Goal: Information Seeking & Learning: Learn about a topic

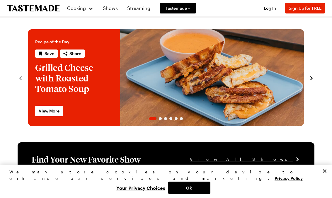
click at [271, 10] on span "Log In" at bounding box center [270, 8] width 12 height 5
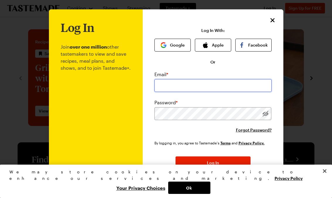
click at [175, 86] on input "email" at bounding box center [213, 85] width 117 height 13
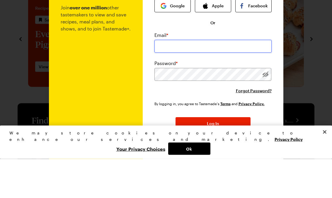
type input "[EMAIL_ADDRESS][DOMAIN_NAME]"
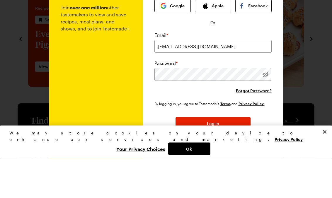
click at [213, 157] on button "Log In" at bounding box center [213, 163] width 75 height 13
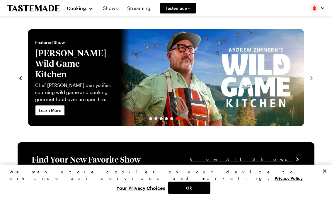
click at [81, 10] on span "Cooking" at bounding box center [76, 8] width 19 height 6
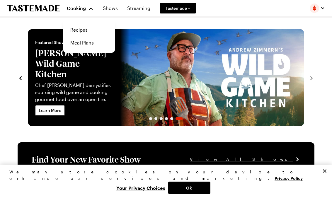
click at [84, 30] on link "Recipes" at bounding box center [89, 29] width 45 height 13
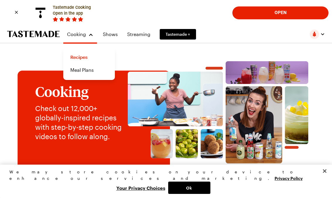
click at [18, 13] on icon "Close banner" at bounding box center [16, 12] width 6 height 6
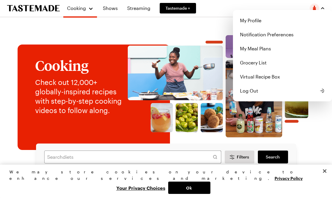
click at [318, 12] on div "My Profile Notification Preferences My Meal Plans Grocery List Virtual Recipe B…" at bounding box center [282, 56] width 99 height 92
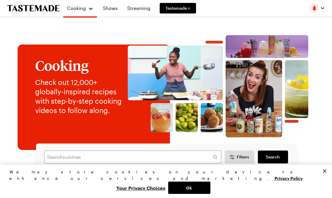
click at [327, 4] on div "Cooking Shows Streaming Tastemade + My Profile Notification Preferences My Meal…" at bounding box center [166, 8] width 332 height 16
click at [60, 161] on input "text" at bounding box center [132, 157] width 177 height 13
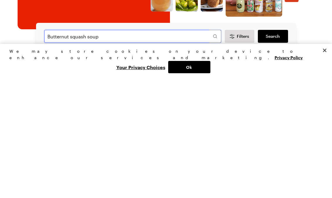
type input "Butternut squash soup"
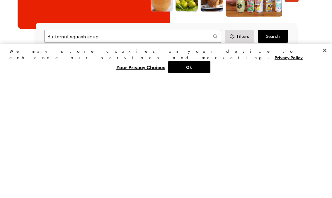
click at [275, 154] on span "Search" at bounding box center [273, 157] width 14 height 6
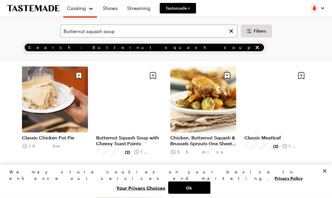
scroll to position [151, 0]
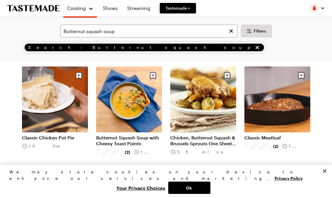
click at [135, 141] on link "Butternut Squash Soup with Cheesy Toast Points" at bounding box center [129, 141] width 66 height 12
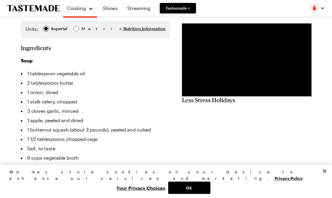
scroll to position [155, 0]
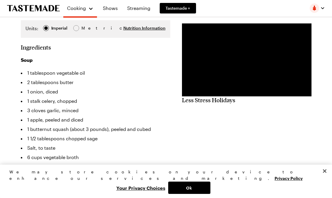
type textarea "x"
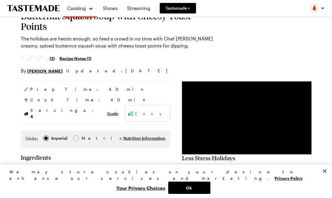
scroll to position [0, 0]
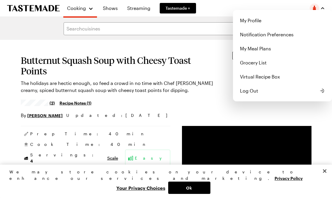
click at [258, 92] on span "Log Out" at bounding box center [249, 90] width 18 height 7
